Goal: Information Seeking & Learning: Learn about a topic

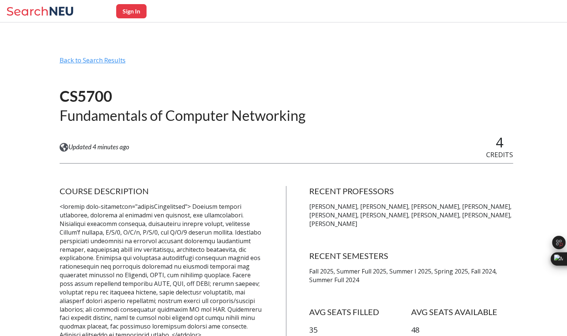
click at [109, 61] on div "Back to Search Results" at bounding box center [286, 63] width 453 height 14
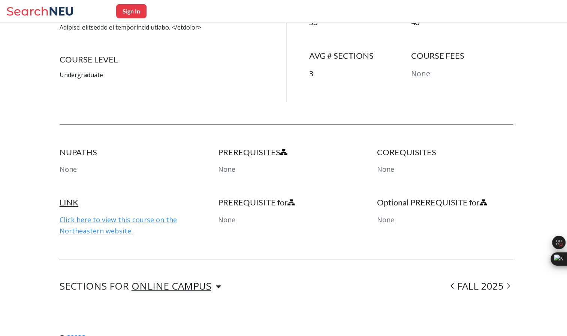
scroll to position [433, 0]
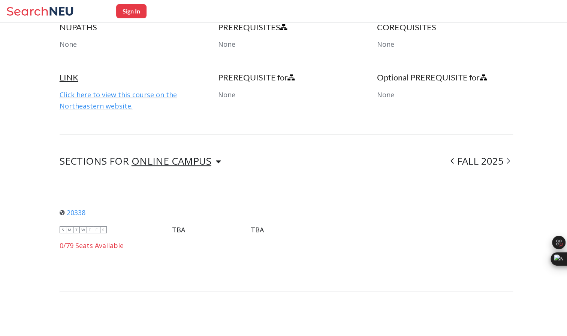
click at [204, 163] on div "ONLINE CAMPUS" at bounding box center [171, 161] width 80 height 8
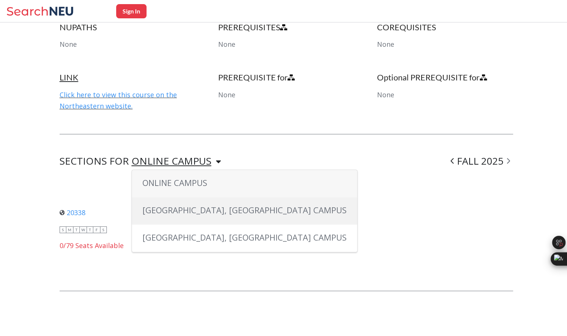
click at [193, 210] on span "[GEOGRAPHIC_DATA], [GEOGRAPHIC_DATA] CAMPUS" at bounding box center [244, 209] width 204 height 11
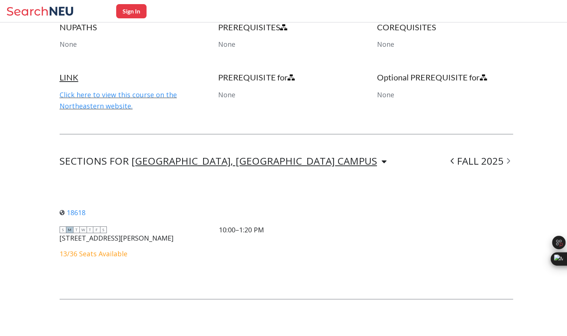
click at [457, 160] on span at bounding box center [451, 160] width 9 height 19
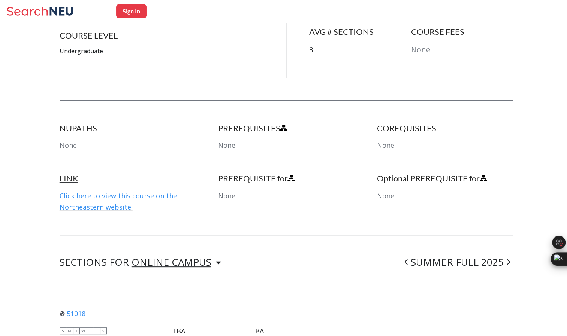
scroll to position [330, 0]
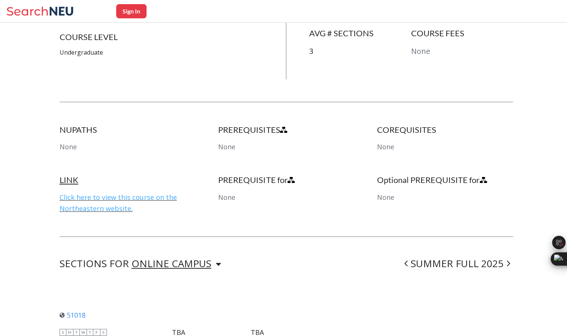
click at [82, 201] on link "Click here to view this course on the Northeastern website." at bounding box center [118, 203] width 117 height 20
click at [97, 198] on link "Click here to view this course on the Northeastern website." at bounding box center [118, 203] width 117 height 20
